Goal: Task Accomplishment & Management: Use online tool/utility

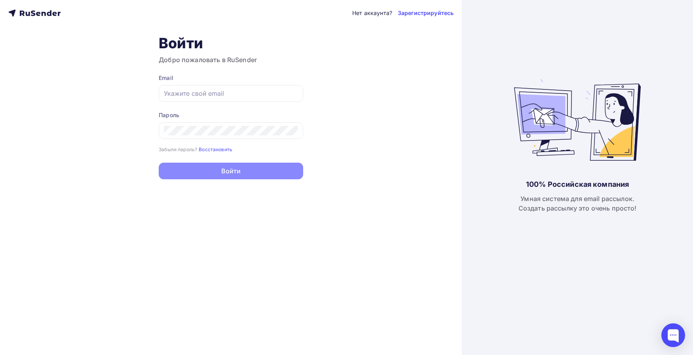
type input "[EMAIL_ADDRESS][DOMAIN_NAME]"
click at [205, 167] on button "Войти" at bounding box center [231, 171] width 144 height 17
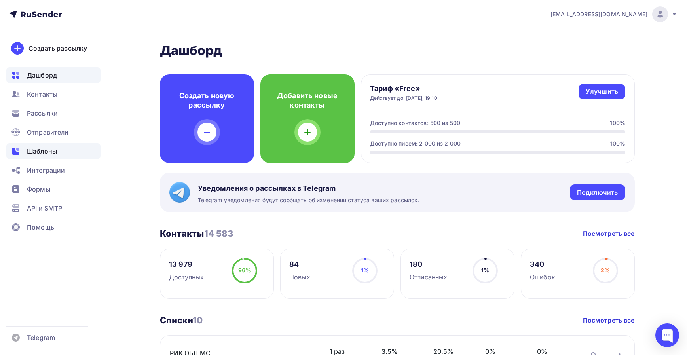
click at [44, 151] on span "Шаблоны" at bounding box center [42, 150] width 30 height 9
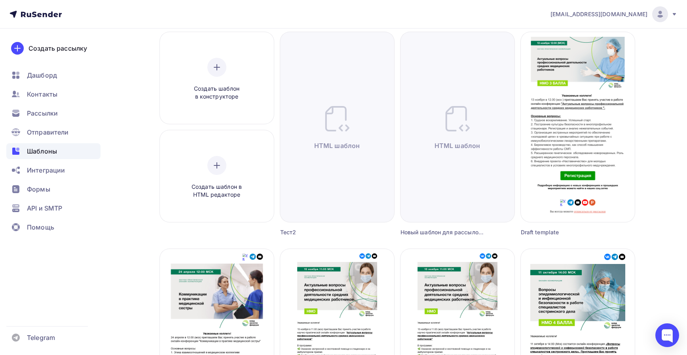
scroll to position [79, 0]
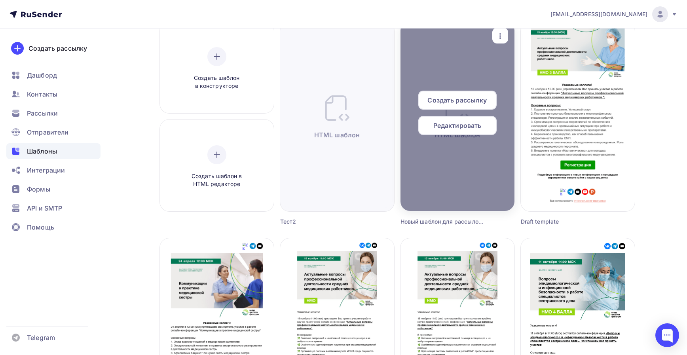
click at [449, 127] on span "Редактировать" at bounding box center [457, 125] width 48 height 9
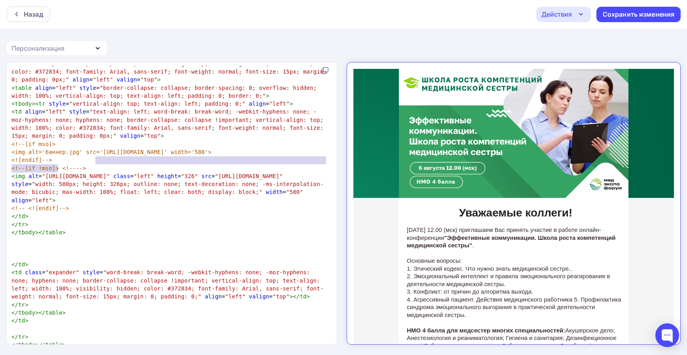
drag, startPoint x: 95, startPoint y: 158, endPoint x: 57, endPoint y: 166, distance: 39.0
click at [57, 155] on span "<img alt='баннер.jpg' src='[URL][DOMAIN_NAME]' width='580'>" at bounding box center [111, 152] width 200 height 6
type textarea "​[URL][DOMAIN_NAME]"
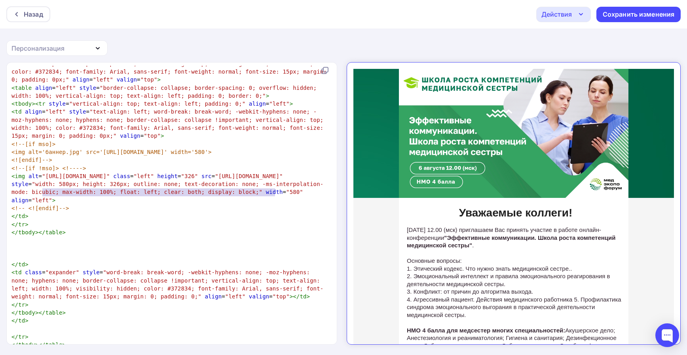
drag, startPoint x: 274, startPoint y: 192, endPoint x: 43, endPoint y: 191, distance: 231.1
click at [43, 179] on span ""[URL][DOMAIN_NAME]"" at bounding box center [76, 176] width 68 height 6
type textarea "​[URL][DOMAIN_NAME]"
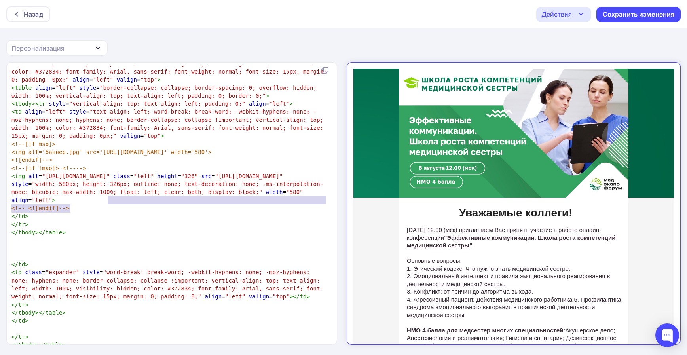
drag, startPoint x: 108, startPoint y: 198, endPoint x: 70, endPoint y: 207, distance: 38.5
click at [215, 179] on span ""[URL][DOMAIN_NAME]"" at bounding box center [249, 176] width 68 height 6
type textarea "​[URL][DOMAIN_NAME]"
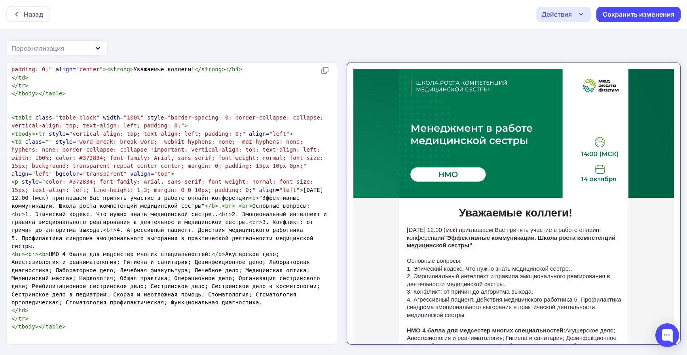
scroll to position [3324, 0]
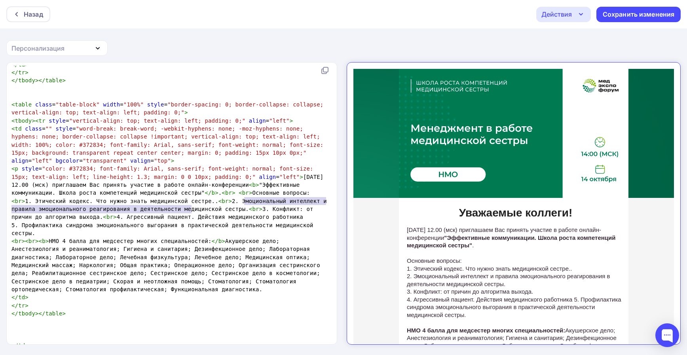
drag, startPoint x: 243, startPoint y: 200, endPoint x: 190, endPoint y: 209, distance: 53.8
click at [190, 209] on span "< p style = "color: #372834; font-family: Arial, sans-serif; font-weight: norma…" at bounding box center [170, 192] width 319 height 55
type textarea "​[DATE] 12.00 (мск) приглашаем Вас принять участие в работе онлайн-конференции"
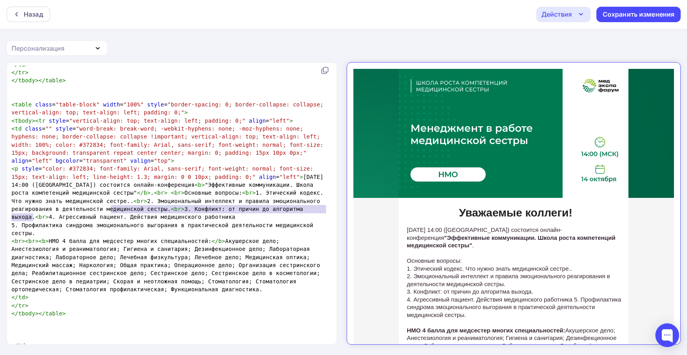
drag, startPoint x: 111, startPoint y: 205, endPoint x: 28, endPoint y: 216, distance: 83.0
click at [32, 215] on span "< p style = "color: #372834; font-family: Arial, sans-serif; font-weight: norma…" at bounding box center [168, 192] width 315 height 55
type textarea "​"Эффективные коммуникации. Школа роста компетенций медицинской сестры""
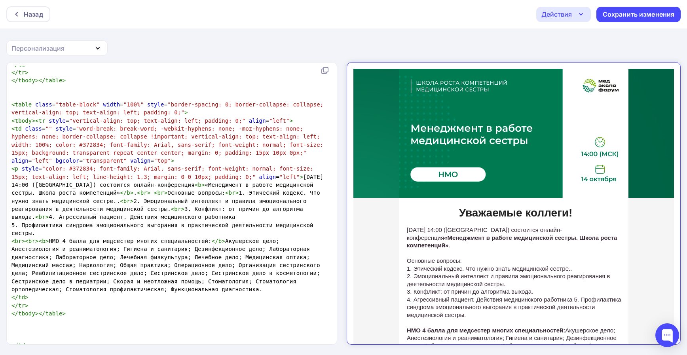
type textarea "​"
drag, startPoint x: 171, startPoint y: 202, endPoint x: 49, endPoint y: 216, distance: 122.7
click at [120, 196] on span "</" at bounding box center [123, 193] width 7 height 6
type textarea "<b>"
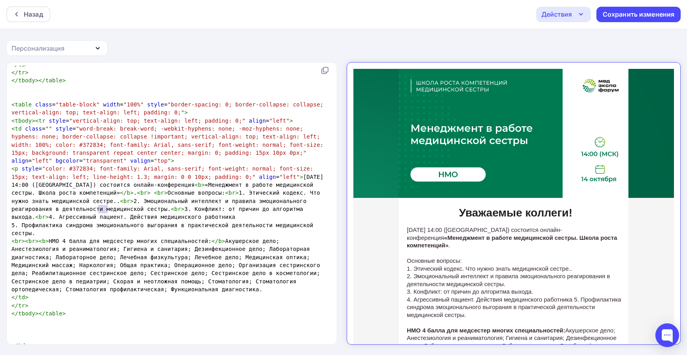
drag, startPoint x: 107, startPoint y: 207, endPoint x: 99, endPoint y: 211, distance: 8.7
click at [99, 211] on span "< p style = "color: #372834; font-family: Arial, sans-serif; font-weight: norma…" at bounding box center [168, 192] width 315 height 55
click at [201, 188] on span ">" at bounding box center [203, 185] width 4 height 6
paste textarea "r>"
type textarea "<br>"
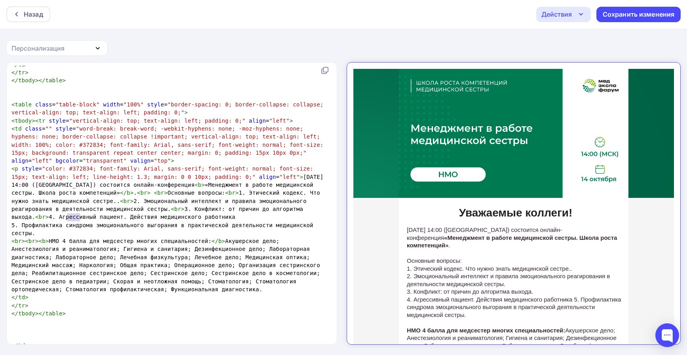
drag, startPoint x: 79, startPoint y: 216, endPoint x: 67, endPoint y: 216, distance: 11.9
click at [67, 216] on span "< p style = "color: #372834; font-family: Arial, sans-serif; font-weight: norma…" at bounding box center [168, 192] width 315 height 55
click at [201, 188] on span ">" at bounding box center [203, 185] width 4 height 6
type textarea "Основные вопросы:"
drag, startPoint x: 95, startPoint y: 216, endPoint x: 147, endPoint y: 217, distance: 52.3
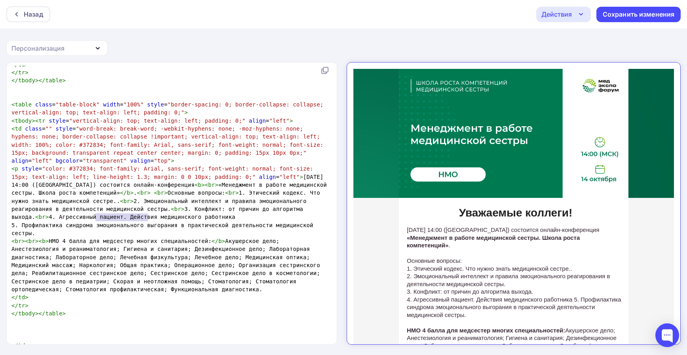
click at [147, 217] on span "< p style = "color: #372834; font-family: Arial, sans-serif; font-weight: norma…" at bounding box center [170, 192] width 319 height 55
type textarea "1"
drag, startPoint x: 159, startPoint y: 214, endPoint x: 37, endPoint y: 224, distance: 122.7
click at [37, 220] on span "< p style = "color: #372834; font-family: Arial, sans-serif; font-weight: norma…" at bounding box center [170, 192] width 319 height 55
type textarea "​1. Этический кодекс. Что нужно знать медицинской сестре.."
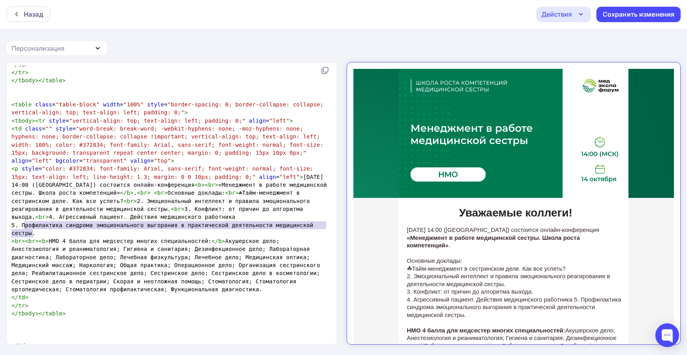
drag, startPoint x: 23, startPoint y: 224, endPoint x: 32, endPoint y: 233, distance: 12.3
click at [32, 220] on span "< p style = "color: #372834; font-family: Arial, sans-serif; font-weight: norma…" at bounding box center [170, 192] width 319 height 55
type textarea "​2. Эмоциональный интеллект и правила эмоционального реагирования в деятельност…"
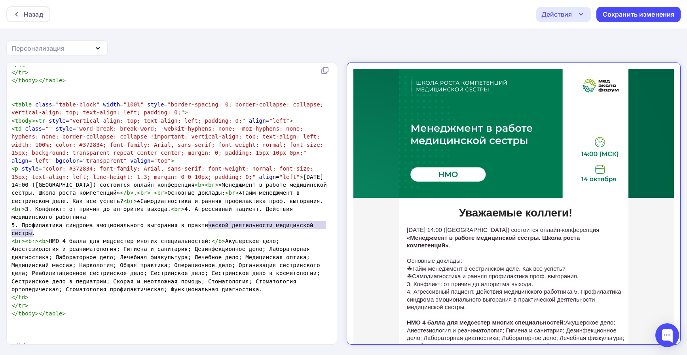
drag, startPoint x: 209, startPoint y: 225, endPoint x: 21, endPoint y: 236, distance: 188.3
click at [32, 220] on span "< p style = "color: #372834; font-family: Arial, sans-serif; font-weight: norma…" at bounding box center [170, 192] width 319 height 55
type textarea "​3. Конфликт: от причин до алгоритма выхода."
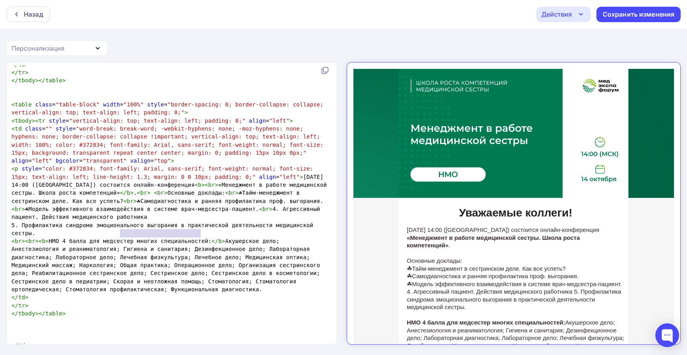
type textarea "4."
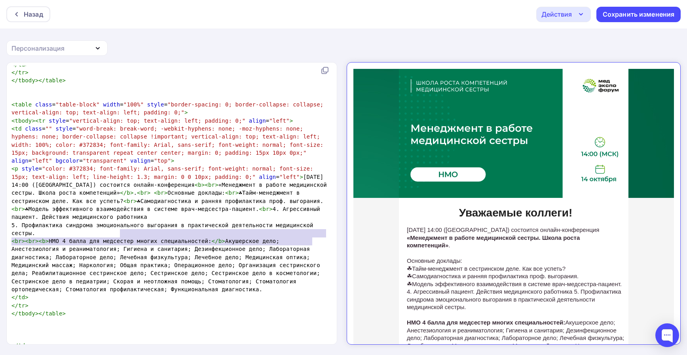
drag, startPoint x: 120, startPoint y: 232, endPoint x: 313, endPoint y: 241, distance: 192.9
type textarea "​4. Агрессивный пациент. Действия медицинского работника 5. Профилактика синдро…"
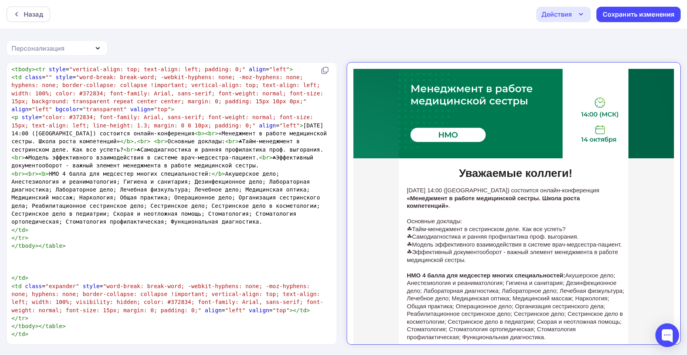
scroll to position [3364, 0]
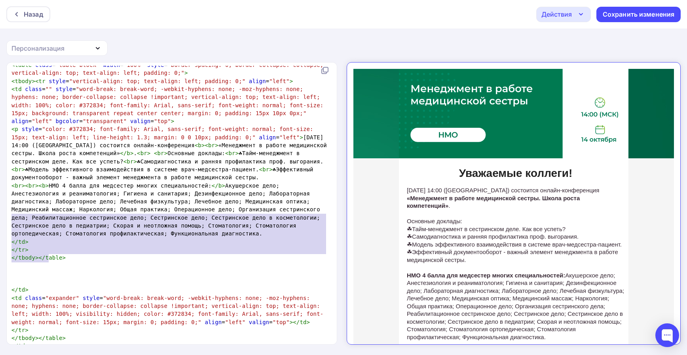
type textarea "<lo><ip><d>SIT 8 ametc adi elitseddo eiusmo temporincididu:</u> Laboreetdo magn…"
drag, startPoint x: 48, startPoint y: 257, endPoint x: 11, endPoint y: 211, distance: 58.6
click at [11, 211] on span "< br >< br >< b > НМО 4 балла для медсестер многих специальностей: </ b >" at bounding box center [167, 209] width 312 height 55
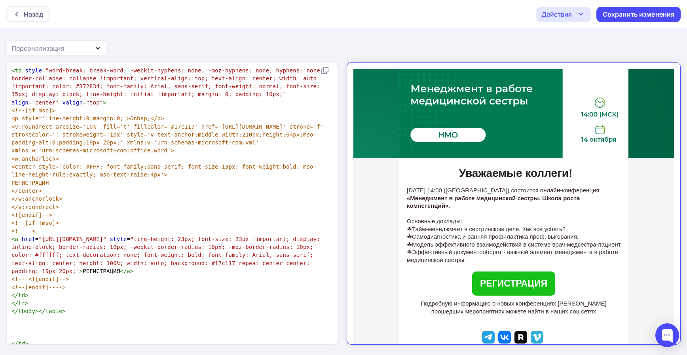
scroll to position [3918, 0]
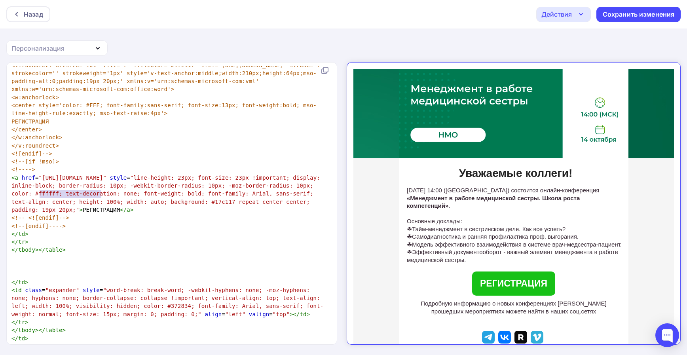
drag, startPoint x: 101, startPoint y: 195, endPoint x: 40, endPoint y: 192, distance: 61.8
click at [40, 181] on span ""[URL][DOMAIN_NAME]"" at bounding box center [73, 178] width 68 height 6
type textarea "​[URL][DOMAIN_NAME]"
paste textarea
click at [328, 73] on icon at bounding box center [324, 70] width 9 height 9
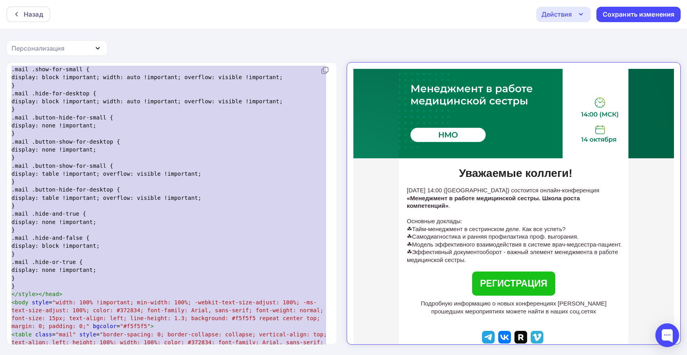
scroll to position [1777, 0]
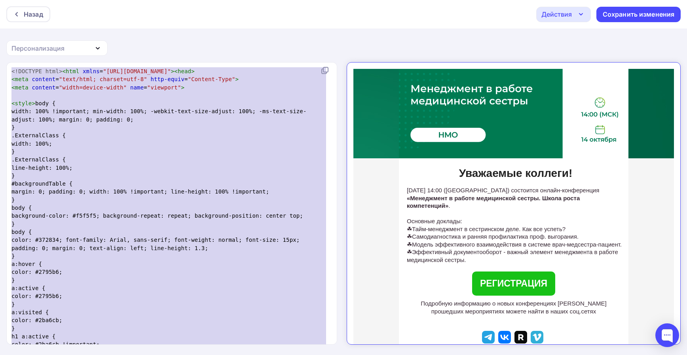
drag, startPoint x: 63, startPoint y: 299, endPoint x: 10, endPoint y: 71, distance: 234.2
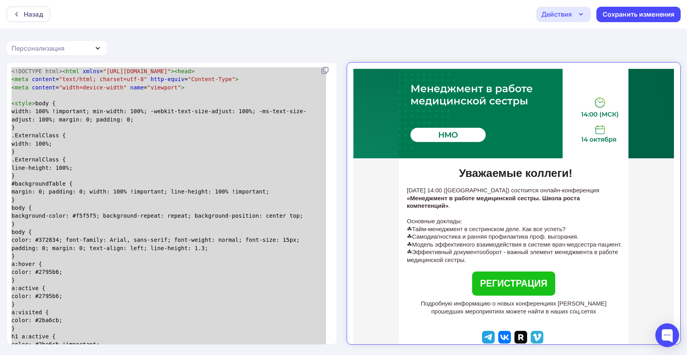
type textarea "<!DOCTYPE html><html xmlns="[URL][DOMAIN_NAME]"><head> <meta content="text/html…"
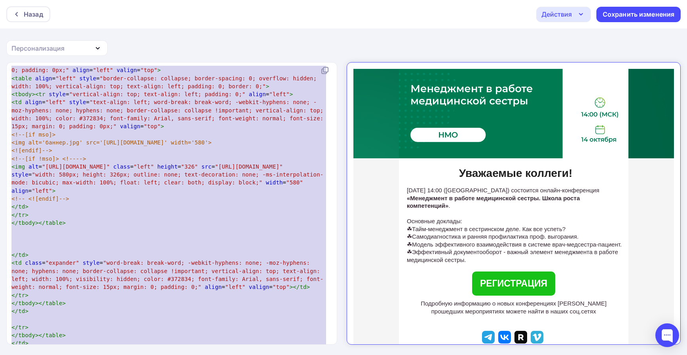
click at [137, 154] on pre "<![endif]-->" at bounding box center [170, 150] width 321 height 8
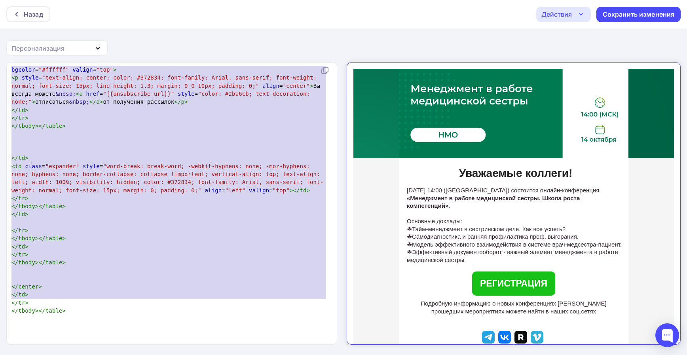
drag, startPoint x: 11, startPoint y: 158, endPoint x: 76, endPoint y: 270, distance: 129.6
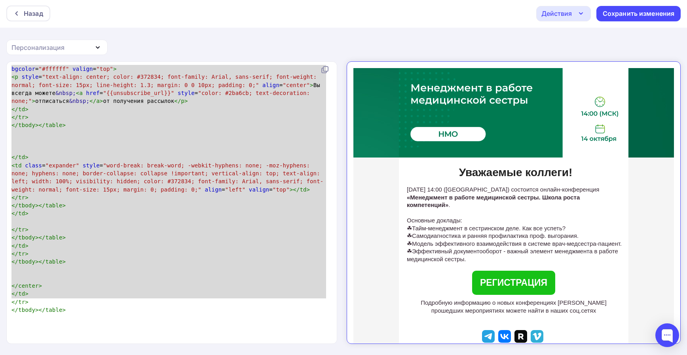
type textarea "</td> <td class="expander" style="word-break: break-word; -webkit-hyphens: none…"
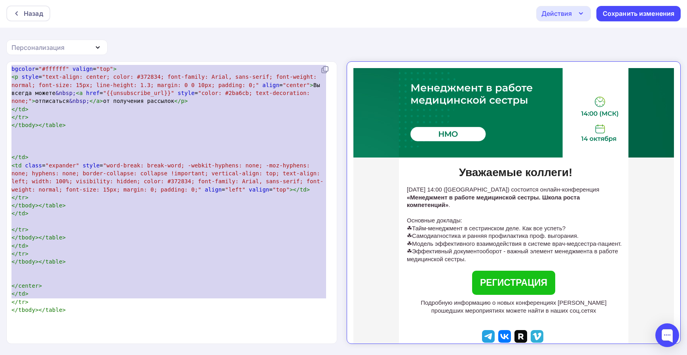
drag, startPoint x: 176, startPoint y: 251, endPoint x: 100, endPoint y: 300, distance: 91.2
click at [175, 266] on pre "​" at bounding box center [170, 270] width 321 height 8
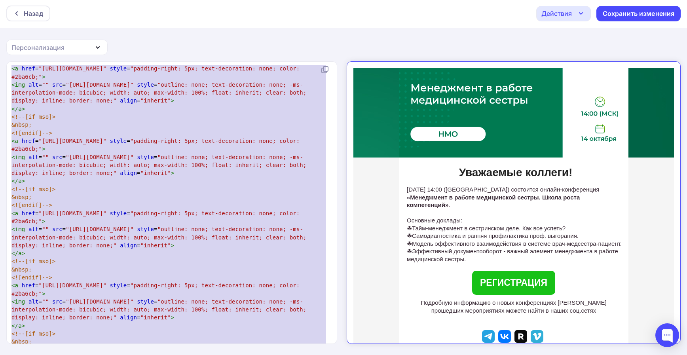
scroll to position [4806, 0]
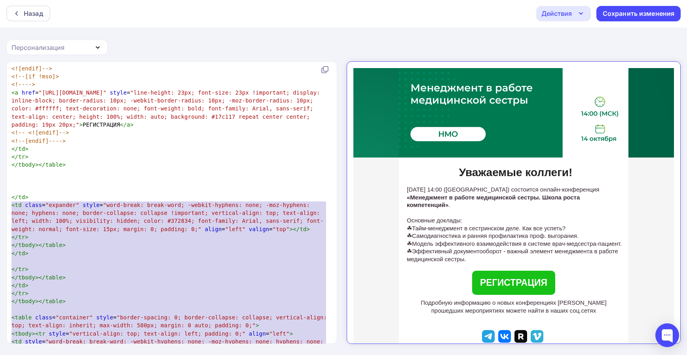
drag, startPoint x: 57, startPoint y: 336, endPoint x: 7, endPoint y: 206, distance: 139.2
click at [7, 206] on div "x <!DOCTYPE html> < html xmlns = "[URL][DOMAIN_NAME]" >< head > < meta content …" at bounding box center [172, 203] width 331 height 282
type textarea "</td> <td class="expander" style="word-break: break-word; -webkit-hyphens: none…"
